Goal: Understand process/instructions

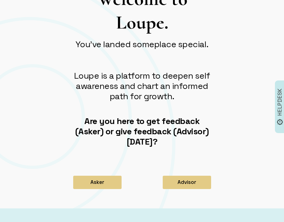
scroll to position [46, 0]
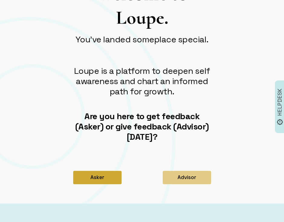
click at [99, 180] on button "Asker" at bounding box center [97, 177] width 48 height 13
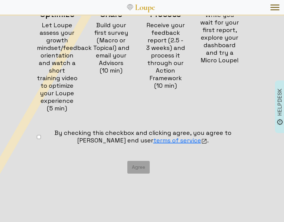
scroll to position [130, 0]
click at [135, 170] on div "By checking this checkbox and clicking agree, you agree to [PERSON_NAME] end us…" at bounding box center [138, 151] width 210 height 44
click at [140, 164] on div "By checking this checkbox and clicking agree, you agree to [PERSON_NAME] end us…" at bounding box center [138, 151] width 210 height 44
click at [153, 141] on link "terms of service" at bounding box center [180, 140] width 54 height 8
click at [138, 169] on div "By checking this checkbox and clicking agree, you agree to [PERSON_NAME] end us…" at bounding box center [138, 151] width 210 height 44
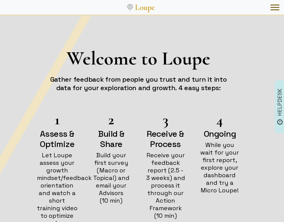
scroll to position [0, 0]
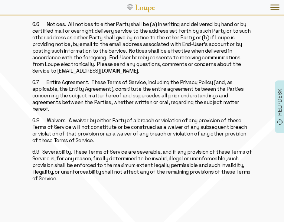
scroll to position [1983, 0]
